Goal: Task Accomplishment & Management: Use online tool/utility

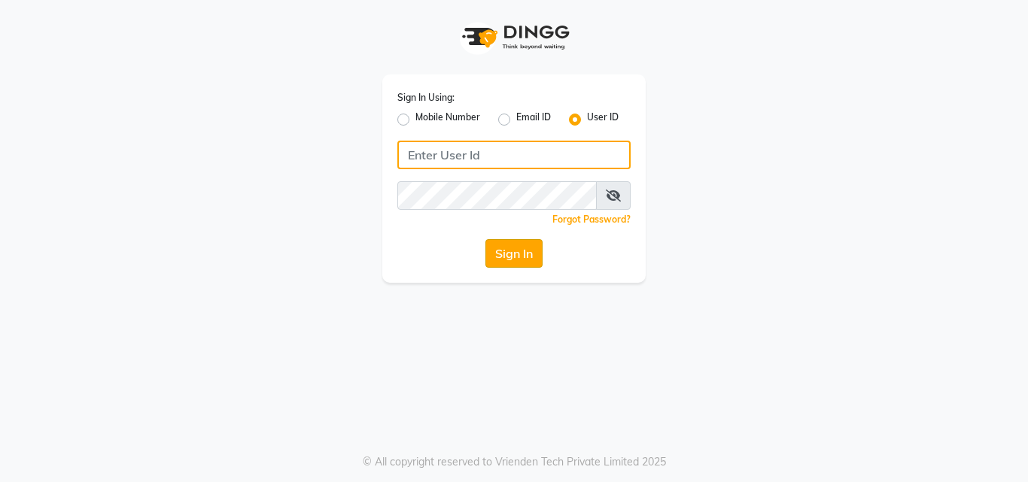
type input "9052699888"
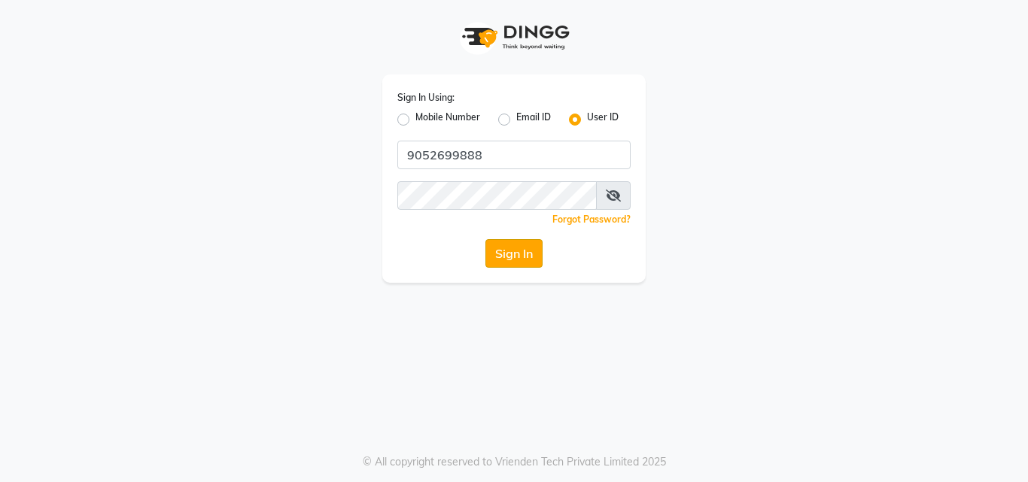
click at [525, 257] on button "Sign In" at bounding box center [513, 253] width 57 height 29
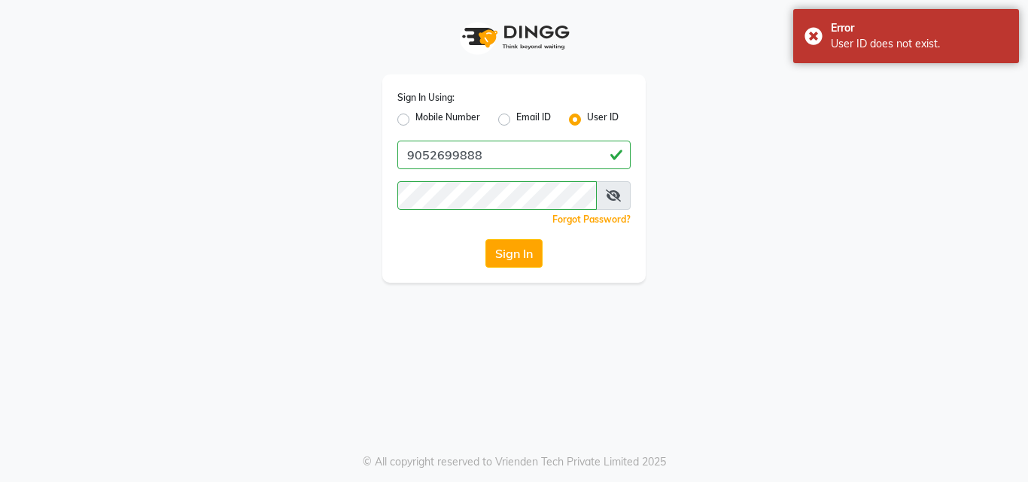
click at [415, 118] on label "Mobile Number" at bounding box center [447, 120] width 65 height 18
click at [415, 118] on input "Mobile Number" at bounding box center [420, 116] width 10 height 10
radio input "true"
radio input "false"
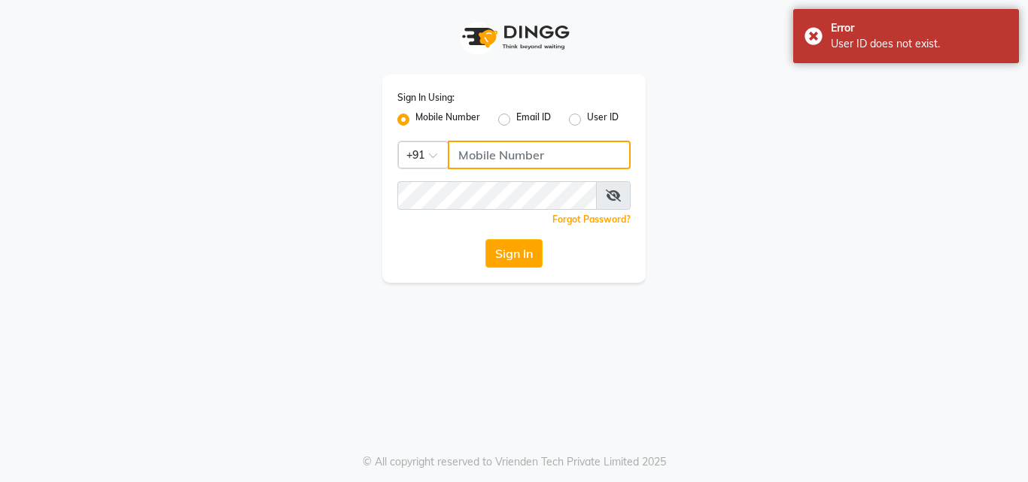
click at [523, 149] on input "Username" at bounding box center [539, 155] width 183 height 29
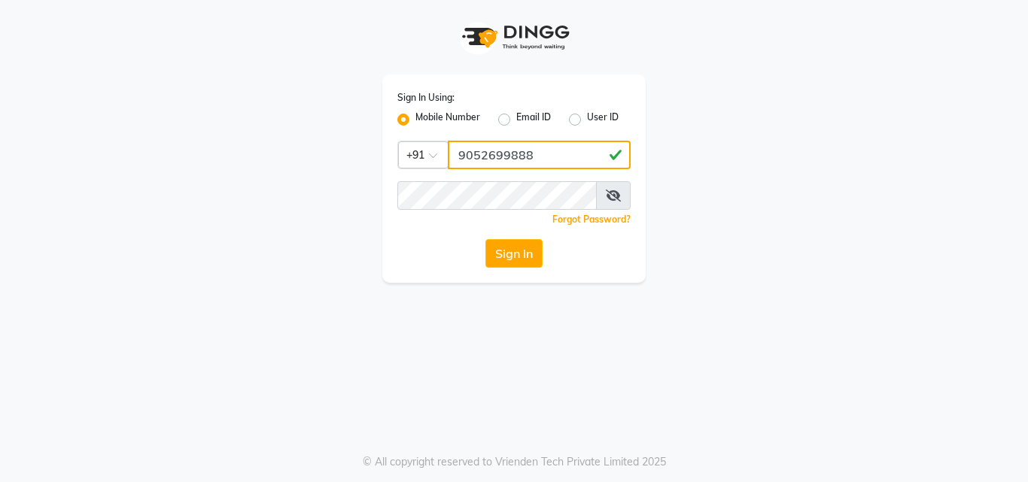
type input "9052699888"
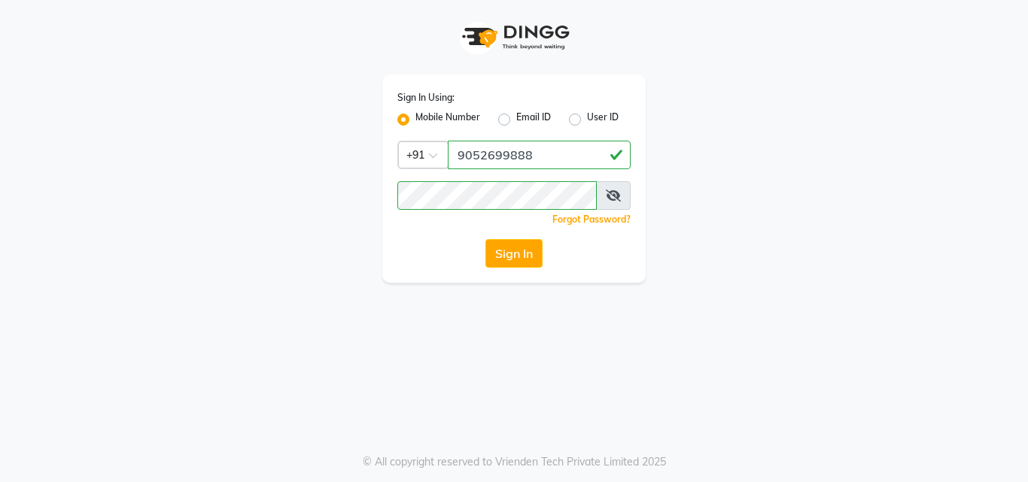
click at [429, 267] on div "Sign In" at bounding box center [513, 253] width 233 height 29
click at [531, 248] on button "Sign In" at bounding box center [513, 253] width 57 height 29
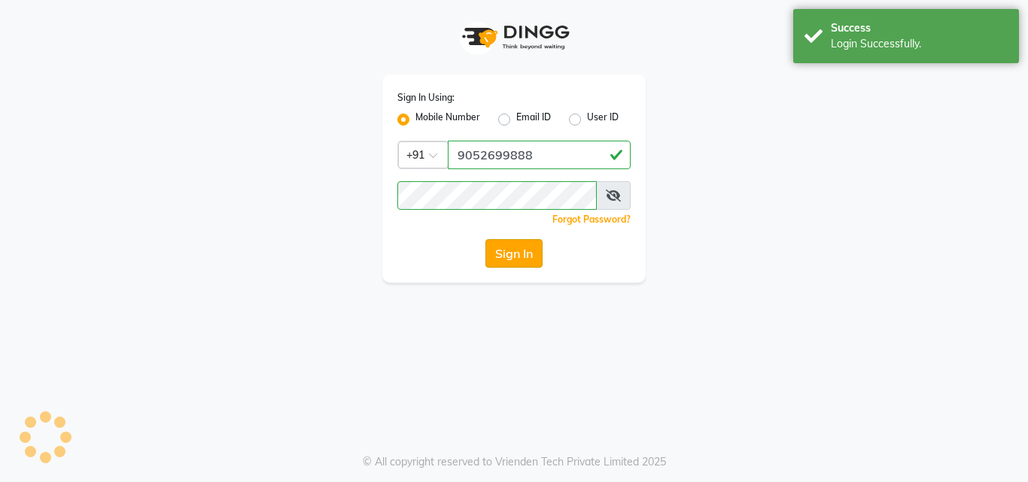
select select "8903"
select select "service"
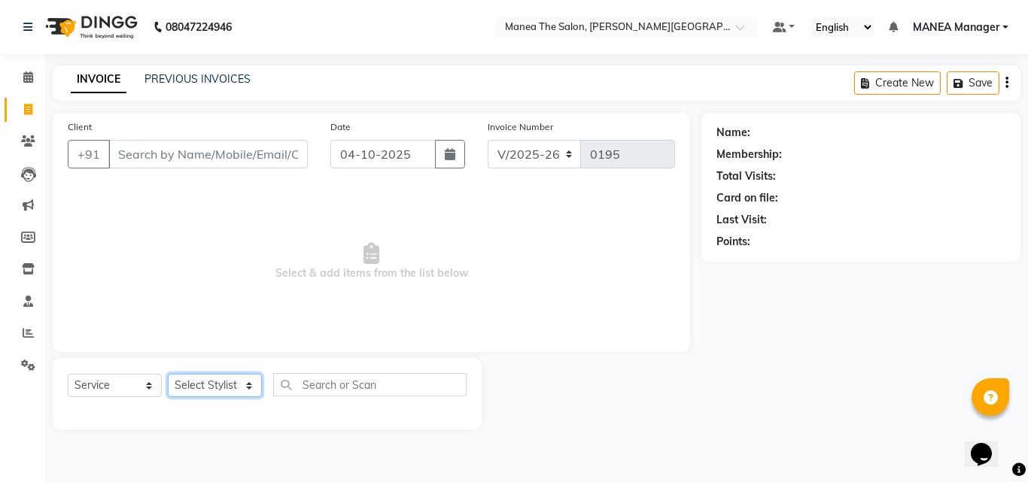
click at [239, 381] on select "Select Stylist [PERSON_NAME] Manager [PERSON_NAME] [PERSON_NAME] NO STYLIST [PE…" at bounding box center [215, 385] width 94 height 23
select select "90110"
click at [168, 374] on select "Select Stylist [PERSON_NAME] Manager [PERSON_NAME] [PERSON_NAME] NO STYLIST [PE…" at bounding box center [215, 385] width 94 height 23
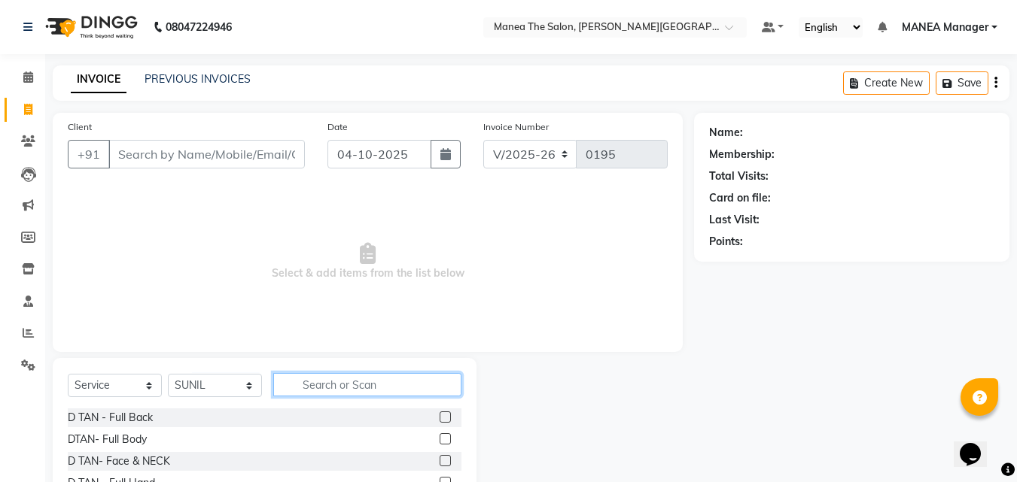
click at [323, 380] on input "text" at bounding box center [367, 384] width 188 height 23
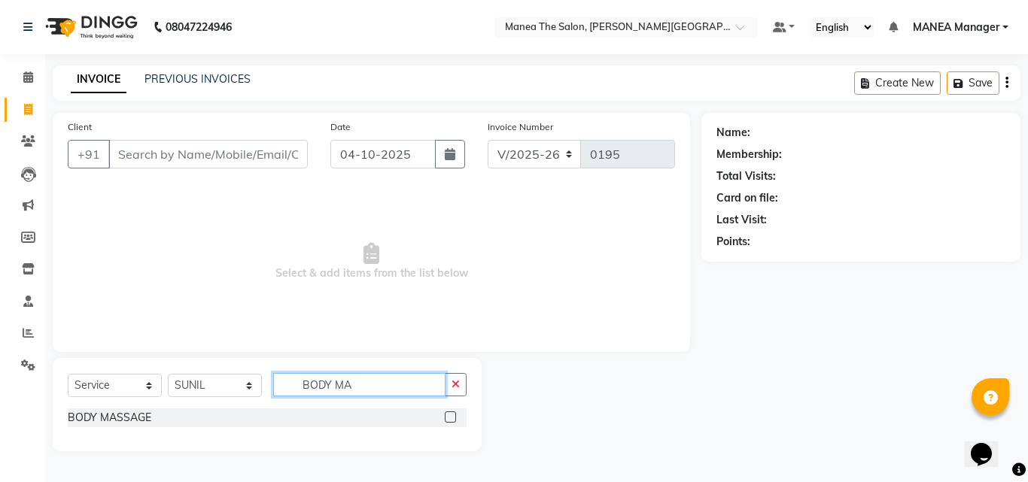
type input "BODY MA"
click at [452, 420] on label at bounding box center [450, 417] width 11 height 11
click at [452, 420] on input "checkbox" at bounding box center [450, 418] width 10 height 10
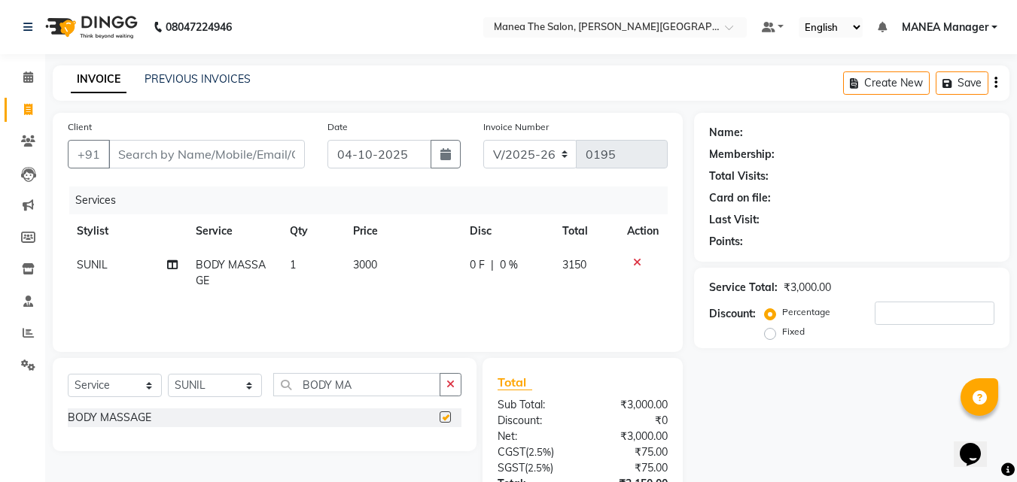
checkbox input "false"
click at [385, 260] on td "3000" at bounding box center [402, 273] width 117 height 50
select select "90110"
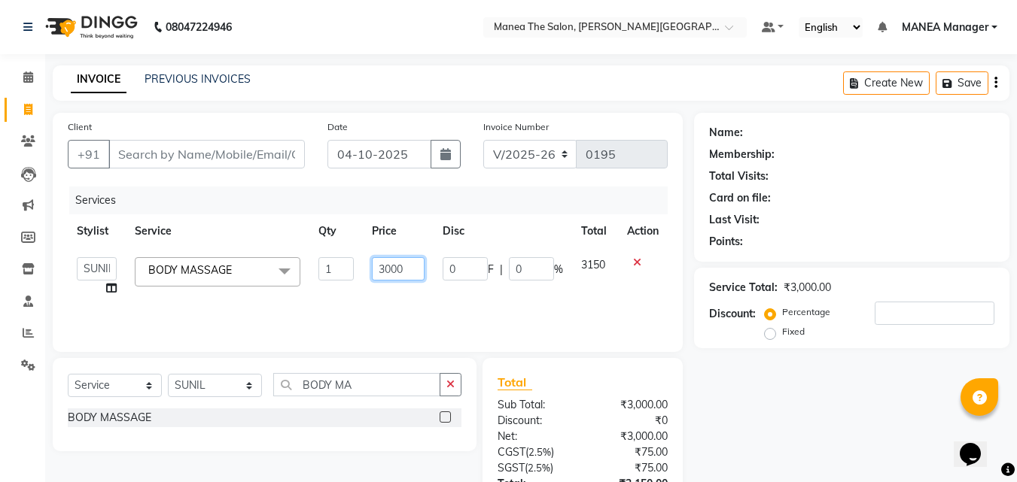
click at [410, 270] on input "3000" at bounding box center [398, 268] width 52 height 23
type input "3"
type input "2800"
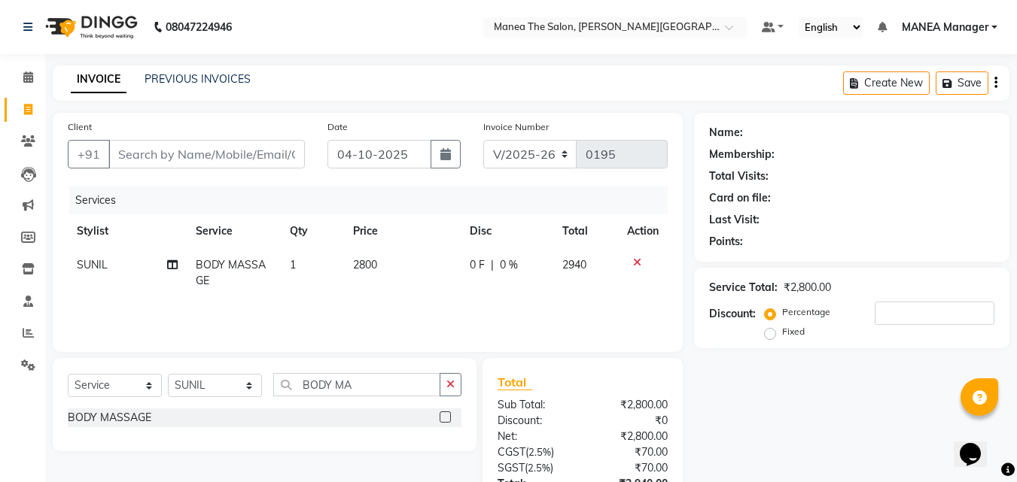
click at [757, 437] on div "Name: Membership: Total Visits: Card on file: Last Visit: Points: Service Total…" at bounding box center [857, 346] width 327 height 467
click at [355, 215] on th "Price" at bounding box center [402, 231] width 117 height 34
click at [386, 261] on td "2800" at bounding box center [402, 273] width 117 height 50
select select "90110"
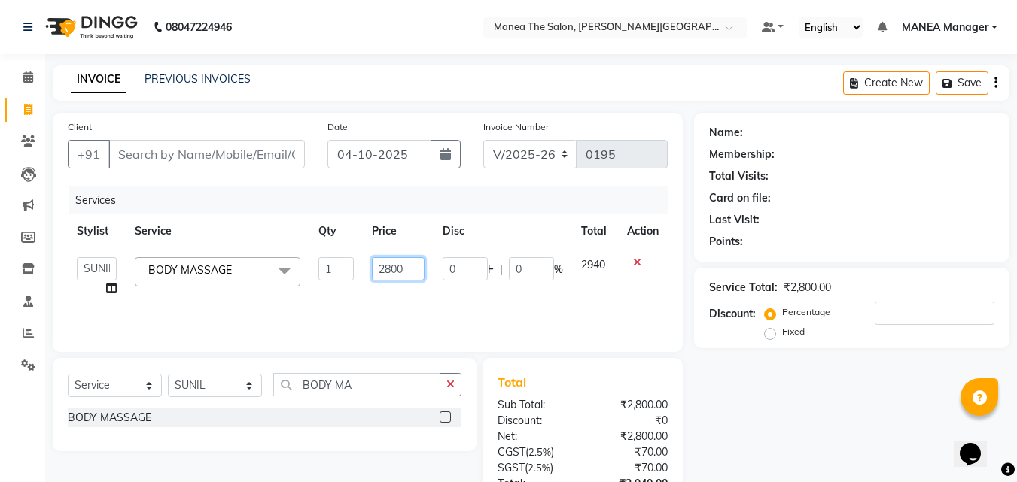
click at [404, 269] on input "2800" at bounding box center [398, 268] width 52 height 23
type input "2"
type input "3000"
click at [844, 405] on div "Name: Membership: Total Visits: Card on file: Last Visit: Points: Service Total…" at bounding box center [857, 346] width 327 height 467
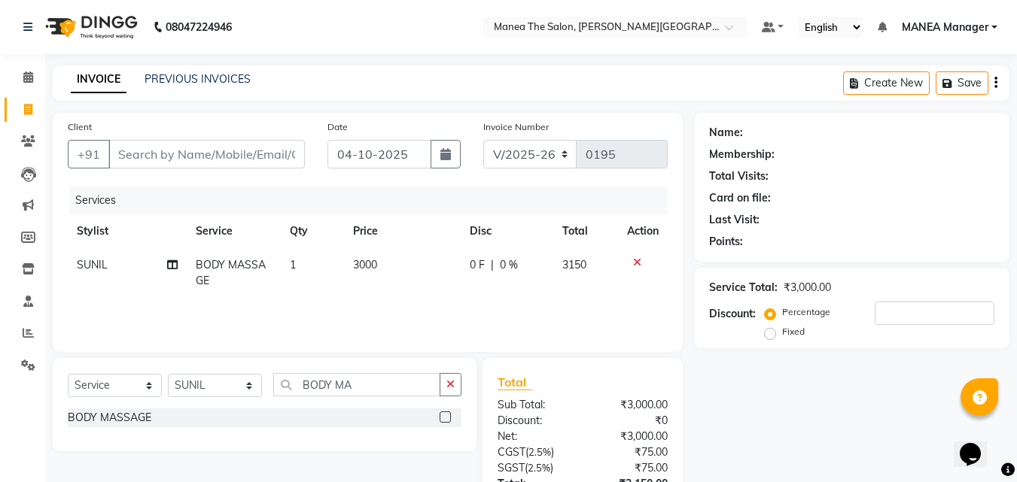
click at [208, 71] on div "PREVIOUS INVOICES" at bounding box center [197, 79] width 106 height 16
click at [201, 71] on div "PREVIOUS INVOICES" at bounding box center [197, 79] width 106 height 16
click at [147, 154] on input "Client" at bounding box center [206, 154] width 196 height 29
type input "9"
type input "0"
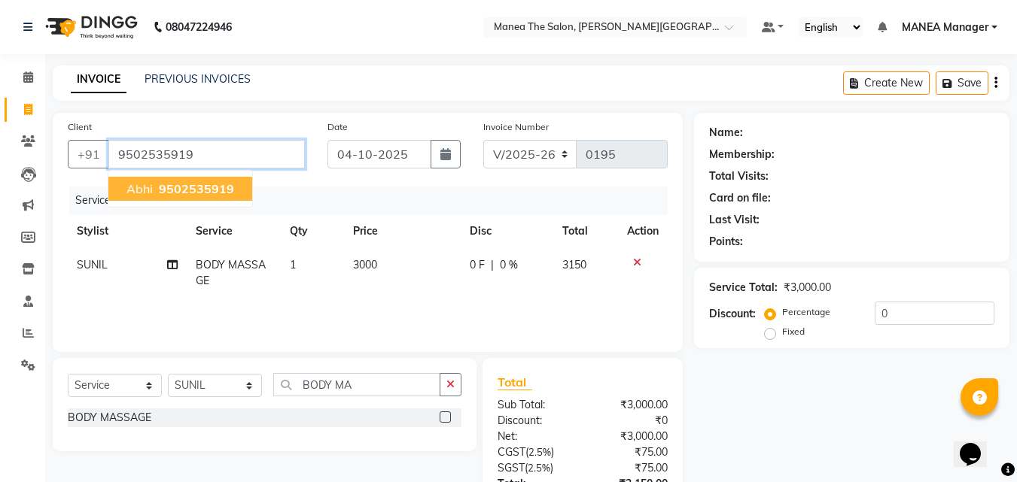
type input "9502535919"
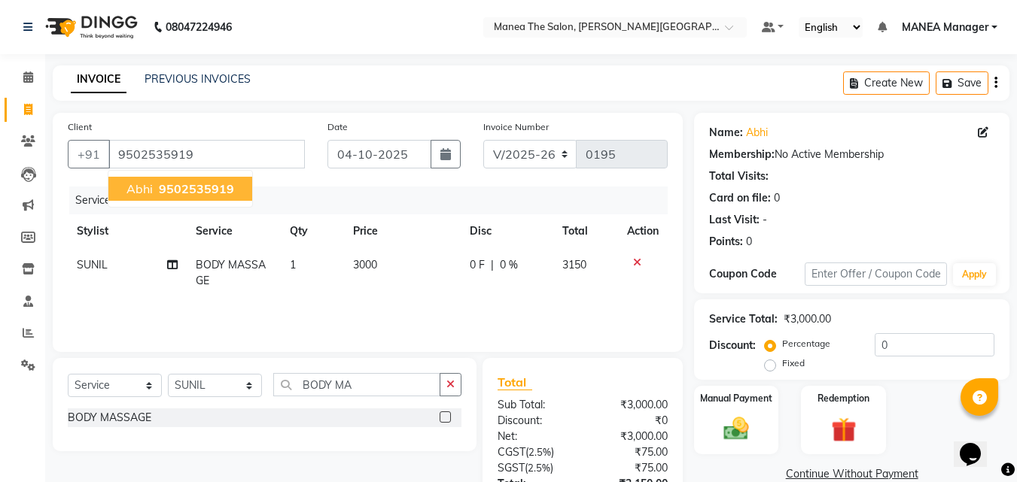
click at [135, 181] on button "Abhi 9502535919" at bounding box center [180, 189] width 144 height 24
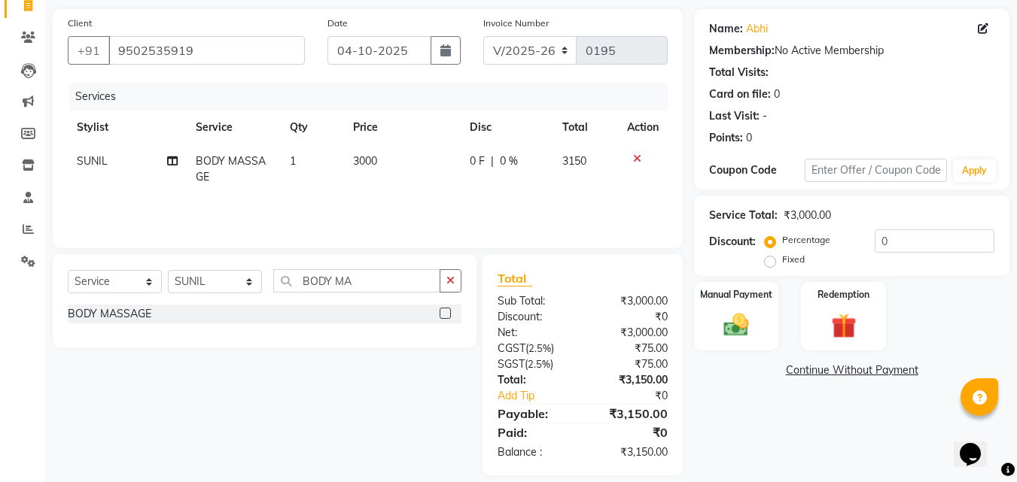
scroll to position [120, 0]
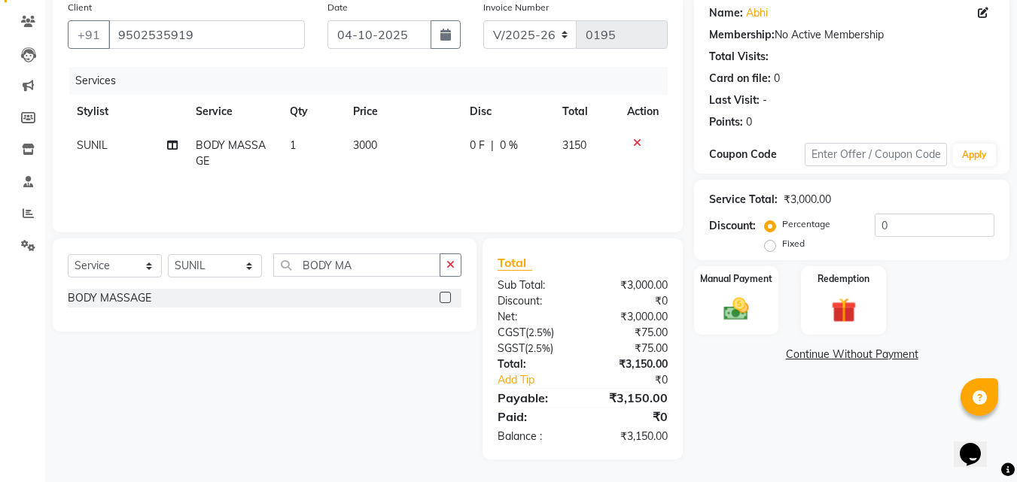
click at [377, 144] on span "3000" at bounding box center [365, 145] width 24 height 14
select select "90110"
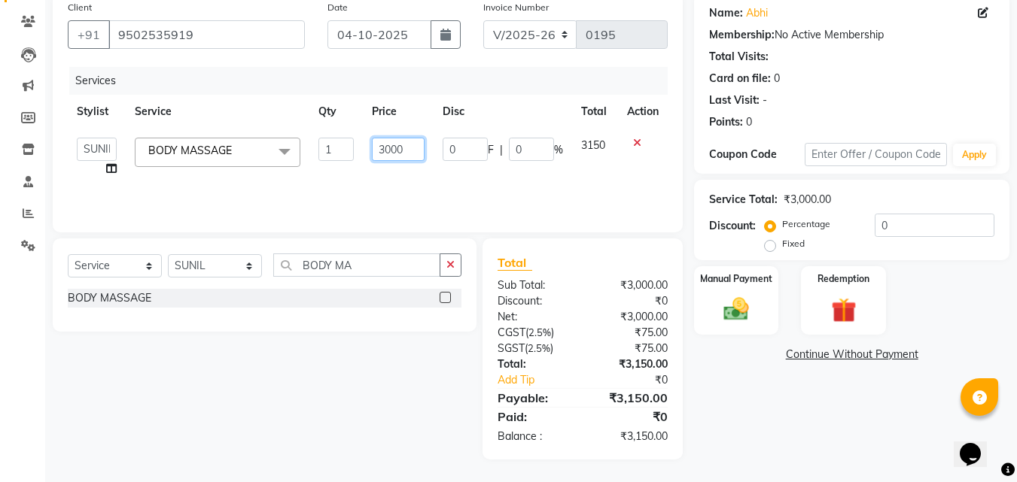
click at [410, 148] on input "3000" at bounding box center [398, 149] width 52 height 23
type input "3"
type input "2800"
click at [771, 420] on div "Name: Abhi Membership: No Active Membership Total Visits: Card on file: 0 Last …" at bounding box center [857, 226] width 327 height 467
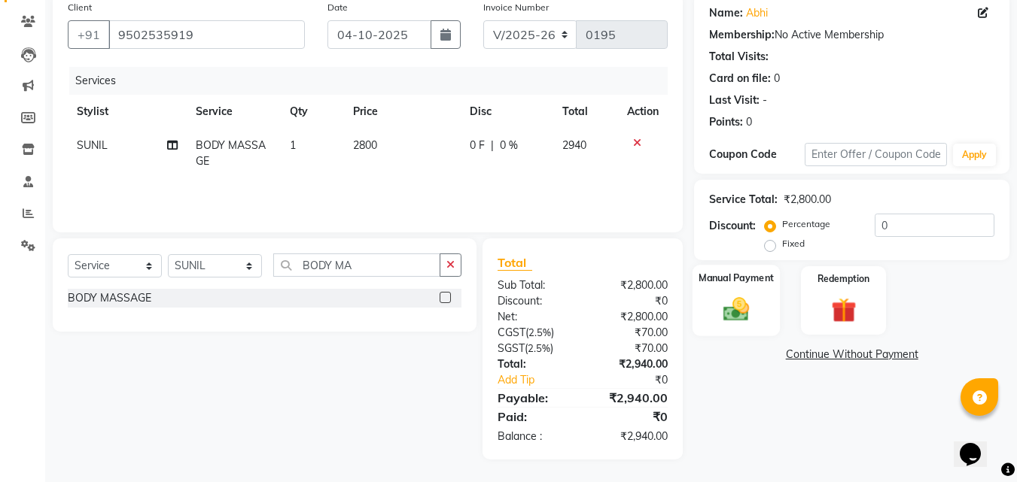
click at [731, 322] on img at bounding box center [736, 309] width 42 height 30
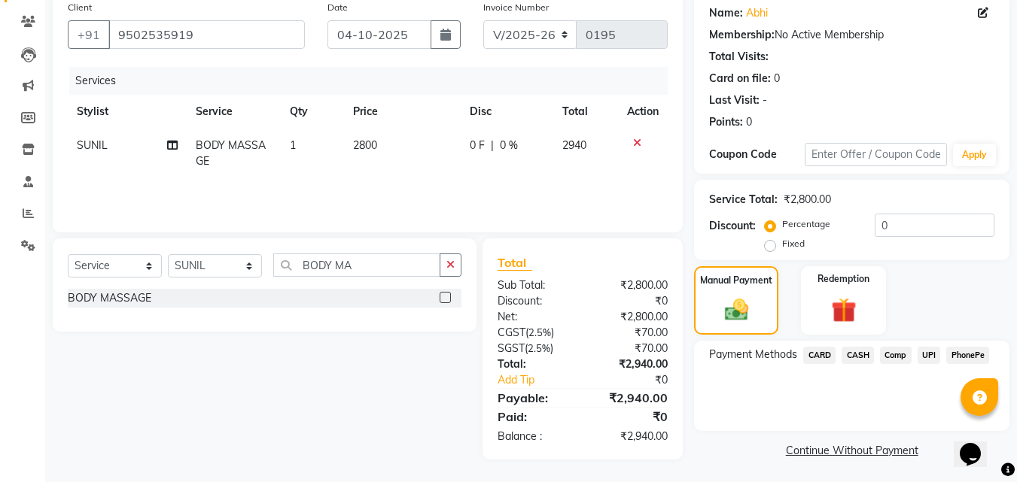
click at [936, 353] on span "UPI" at bounding box center [928, 355] width 23 height 17
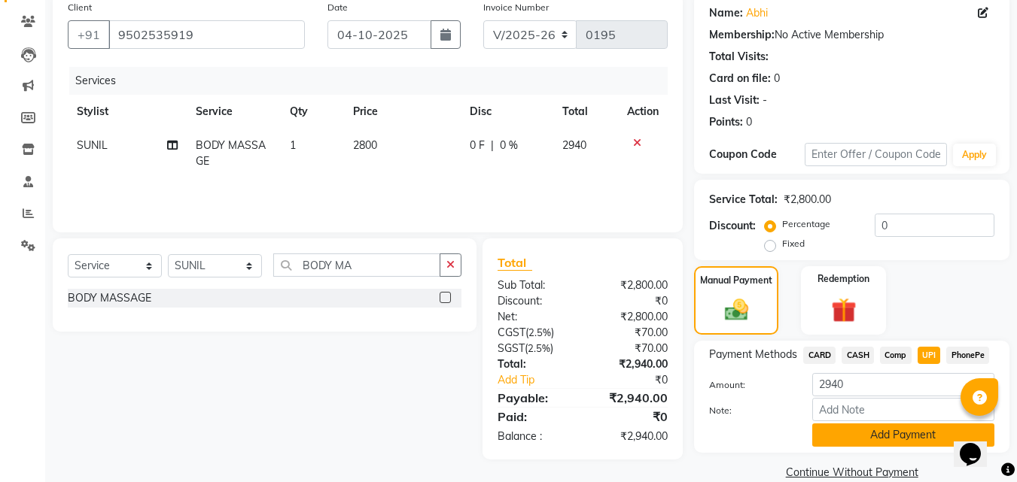
click at [902, 436] on button "Add Payment" at bounding box center [903, 435] width 182 height 23
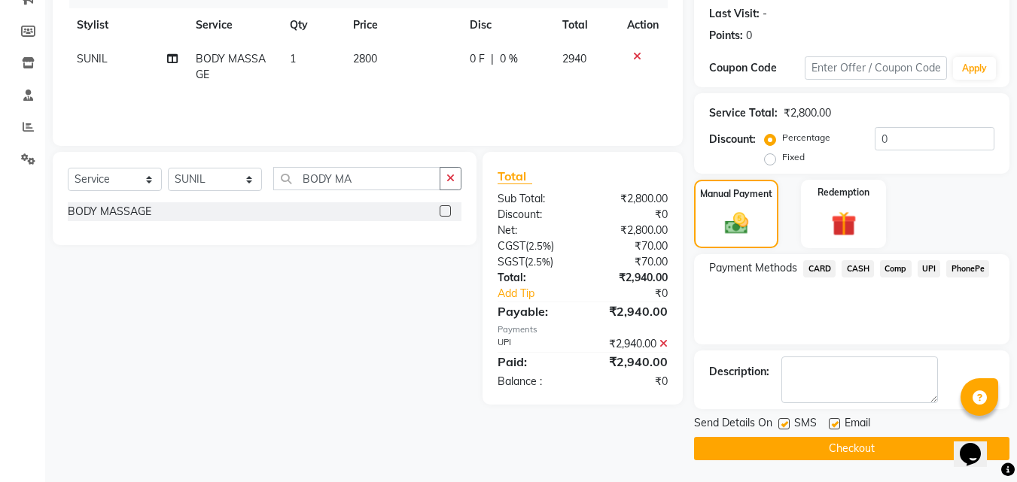
scroll to position [207, 0]
click at [869, 451] on button "Checkout" at bounding box center [851, 447] width 315 height 23
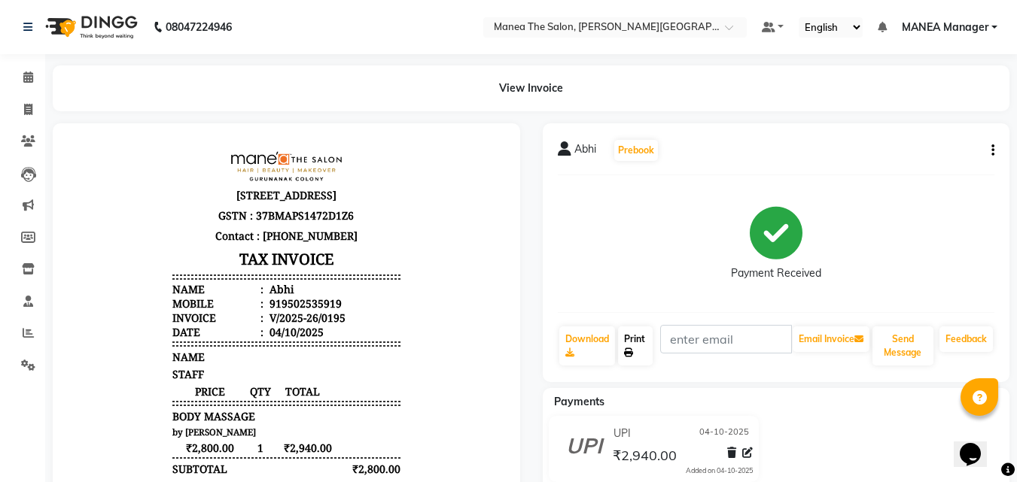
click at [634, 351] on link "Print" at bounding box center [635, 346] width 35 height 39
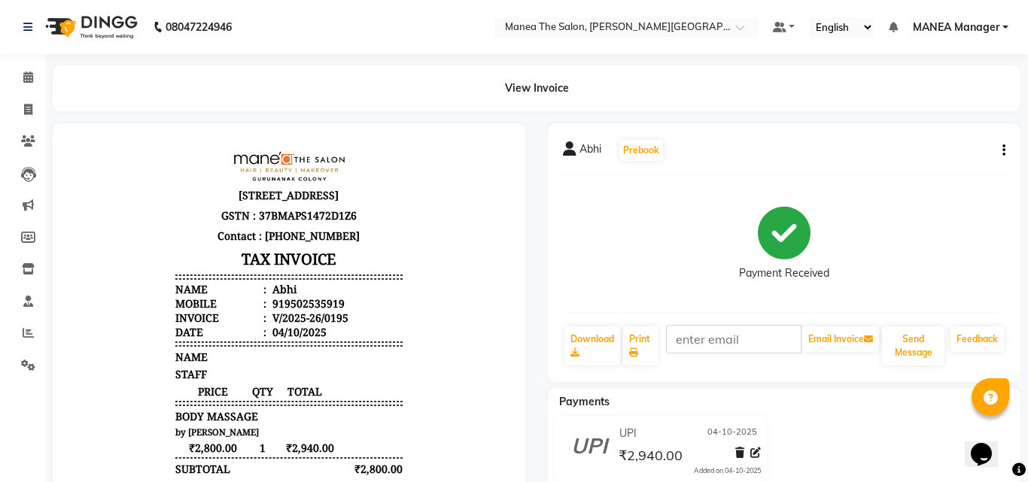
select select "8903"
select select "service"
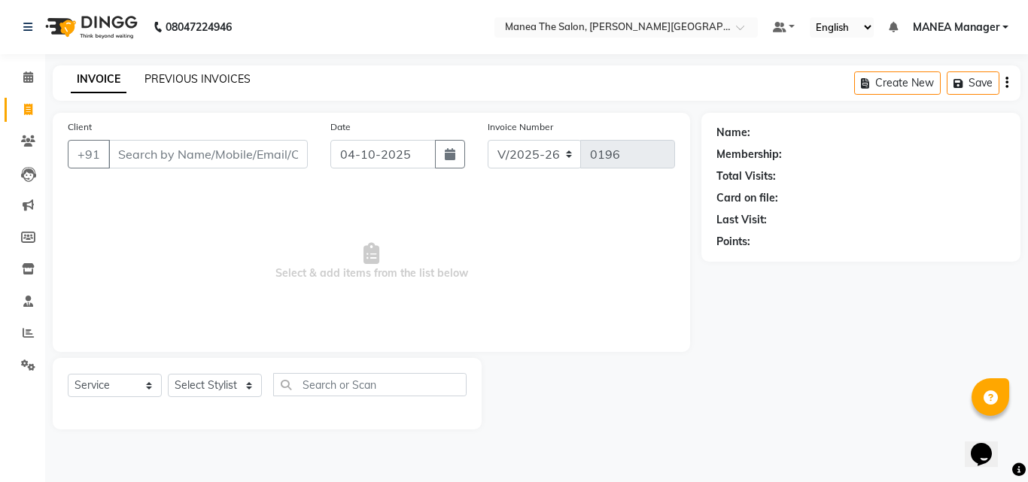
click at [187, 81] on link "PREVIOUS INVOICES" at bounding box center [197, 79] width 106 height 14
